Goal: Find specific page/section: Find specific page/section

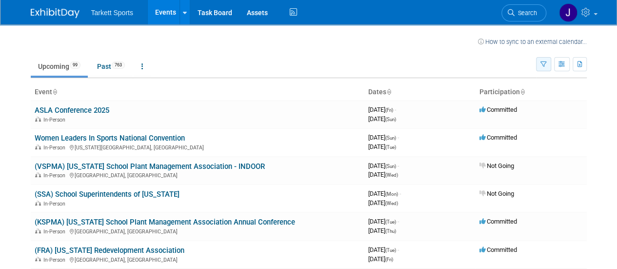
click at [541, 61] on icon "button" at bounding box center [543, 64] width 6 height 6
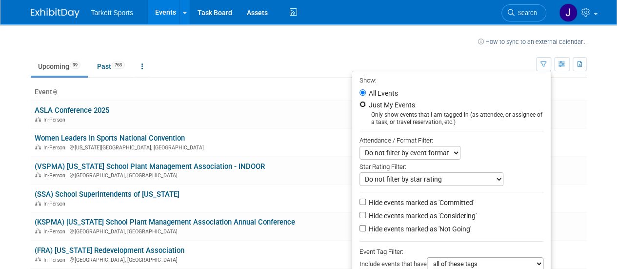
click at [359, 104] on input "Just My Events" at bounding box center [362, 104] width 6 height 6
radio input "true"
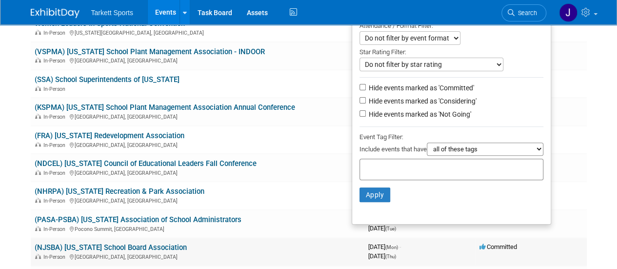
scroll to position [195, 0]
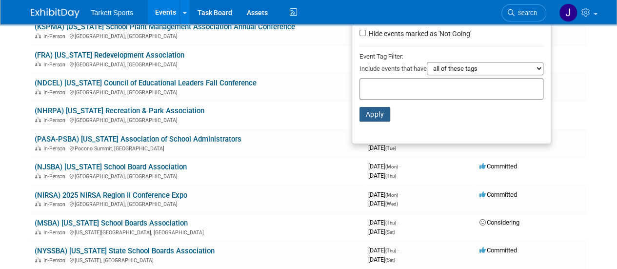
click at [379, 111] on button "Apply" at bounding box center [374, 114] width 31 height 15
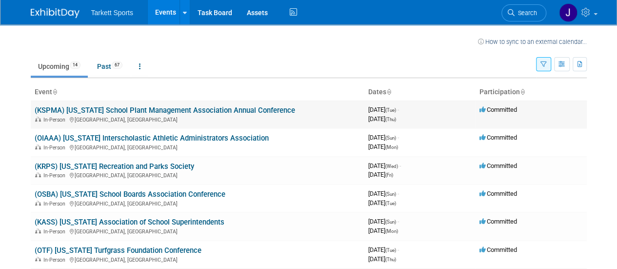
click at [126, 111] on link "(KSPMA) [US_STATE] School Plant Management Association Annual Conference" at bounding box center [165, 110] width 260 height 9
